Goal: Information Seeking & Learning: Learn about a topic

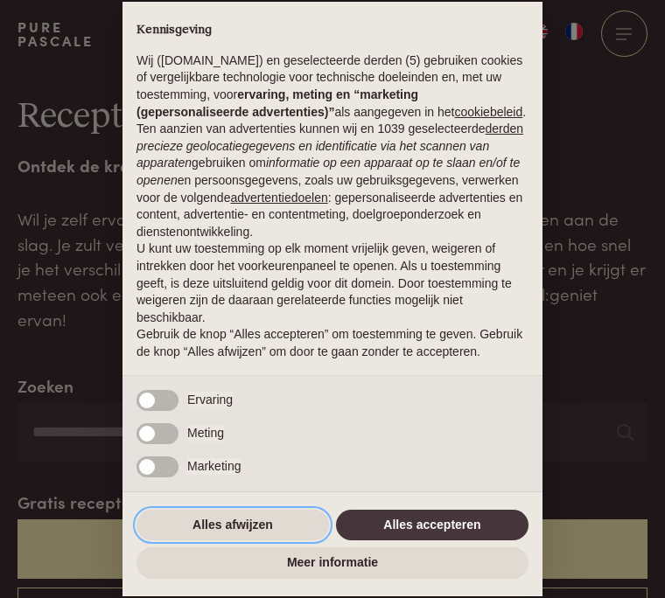
click at [240, 542] on button "Alles afwijzen" at bounding box center [232, 525] width 192 height 31
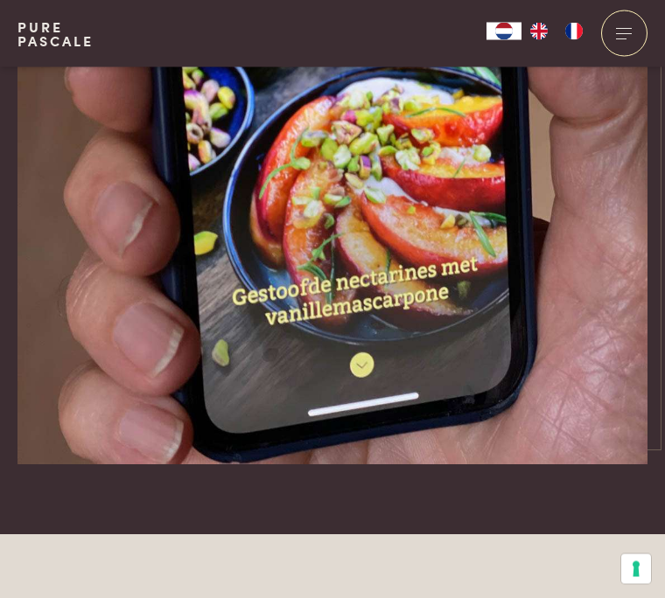
scroll to position [5664, 0]
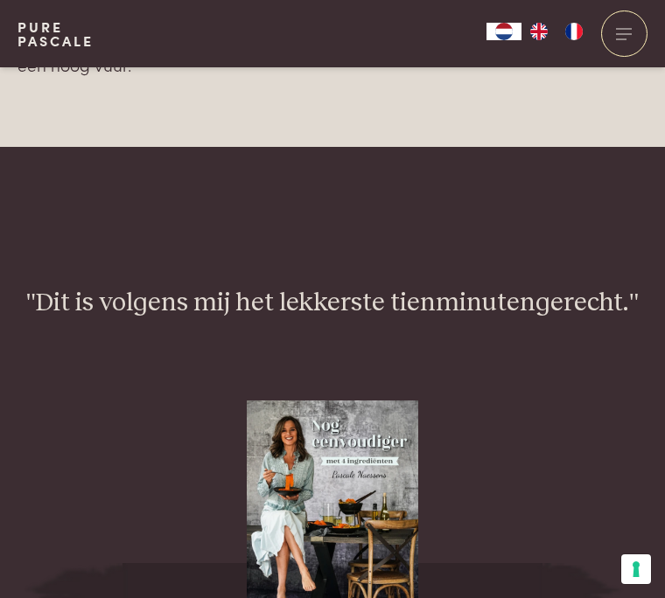
scroll to position [1855, 0]
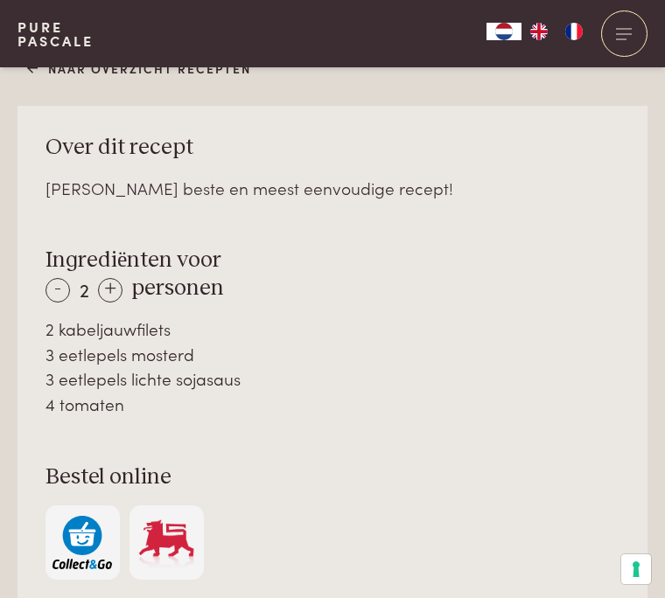
scroll to position [975, 0]
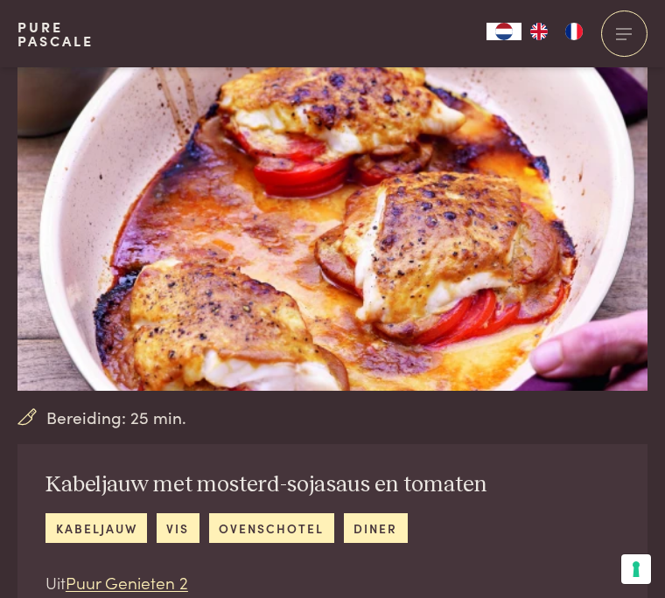
scroll to position [73, 0]
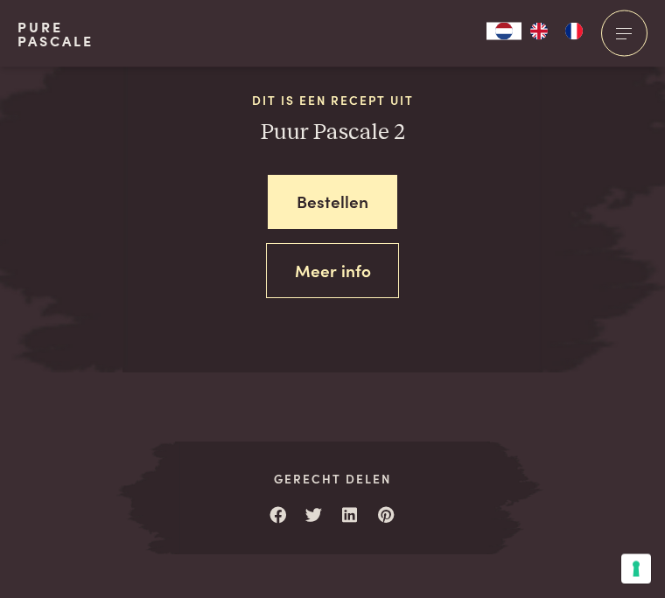
scroll to position [2538, 0]
click at [332, 243] on link "Meer info" at bounding box center [333, 269] width 134 height 55
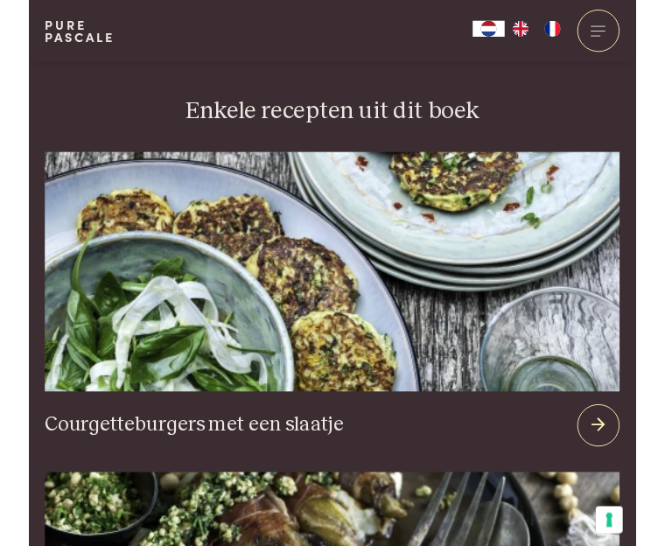
scroll to position [1767, 0]
